Goal: Check status: Check status

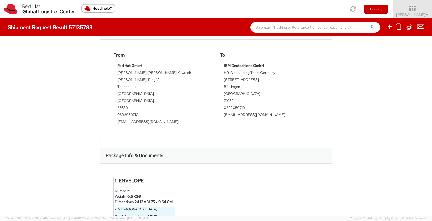
scroll to position [157, 0]
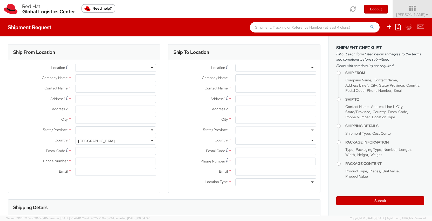
select select
select select "821"
